Goal: Transaction & Acquisition: Purchase product/service

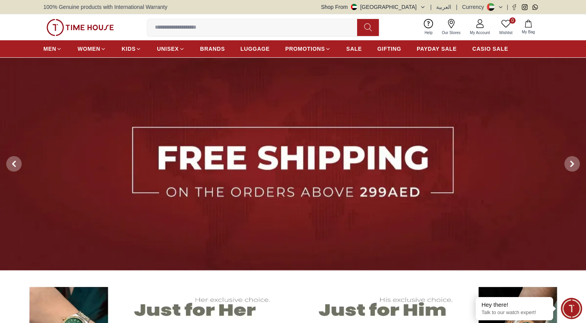
drag, startPoint x: 0, startPoint y: 0, endPoint x: 421, endPoint y: 7, distance: 421.4
click at [421, 7] on button "Shop From [GEOGRAPHIC_DATA]" at bounding box center [373, 7] width 105 height 8
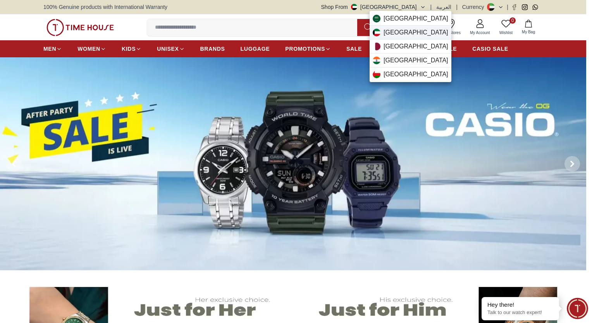
click at [401, 28] on span "[GEOGRAPHIC_DATA]" at bounding box center [416, 32] width 65 height 9
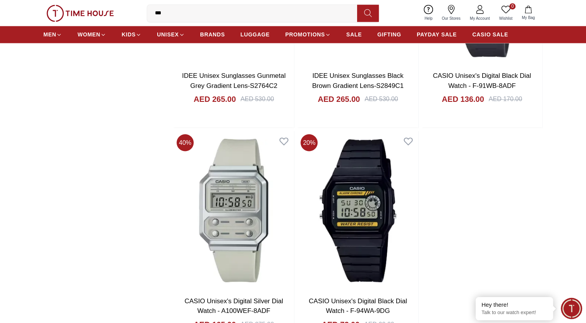
scroll to position [1395, 0]
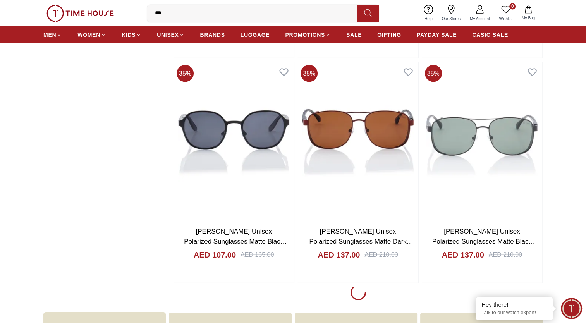
scroll to position [4652, 0]
